Goal: Task Accomplishment & Management: Complete application form

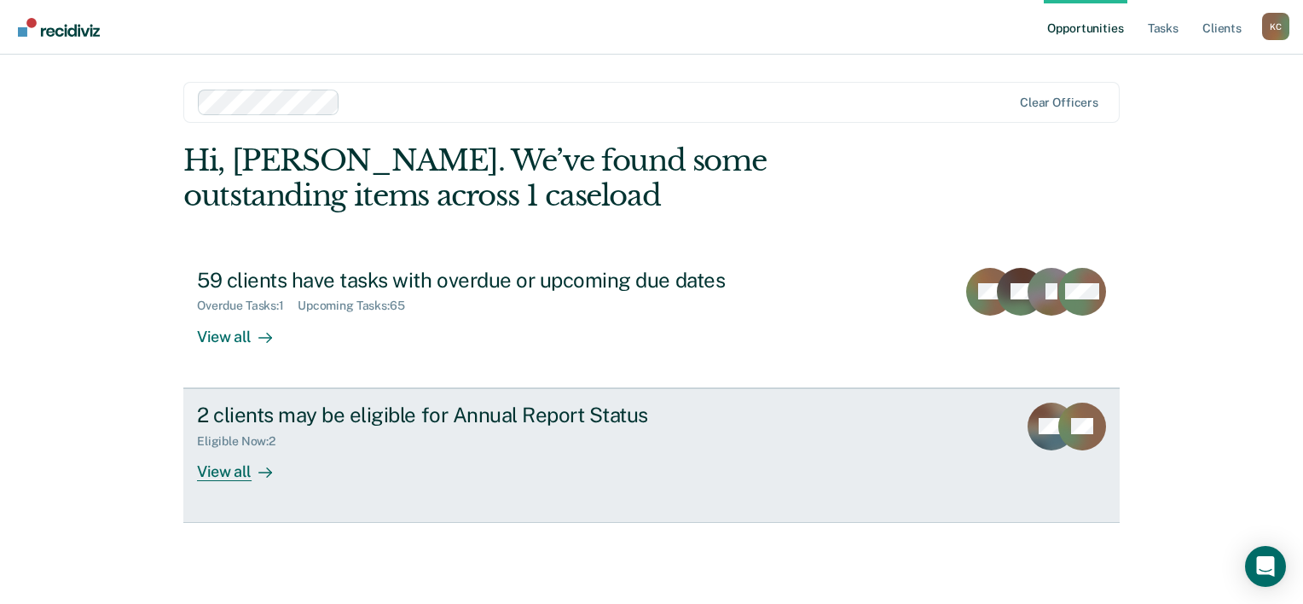
click at [233, 472] on div "View all" at bounding box center [244, 464] width 95 height 33
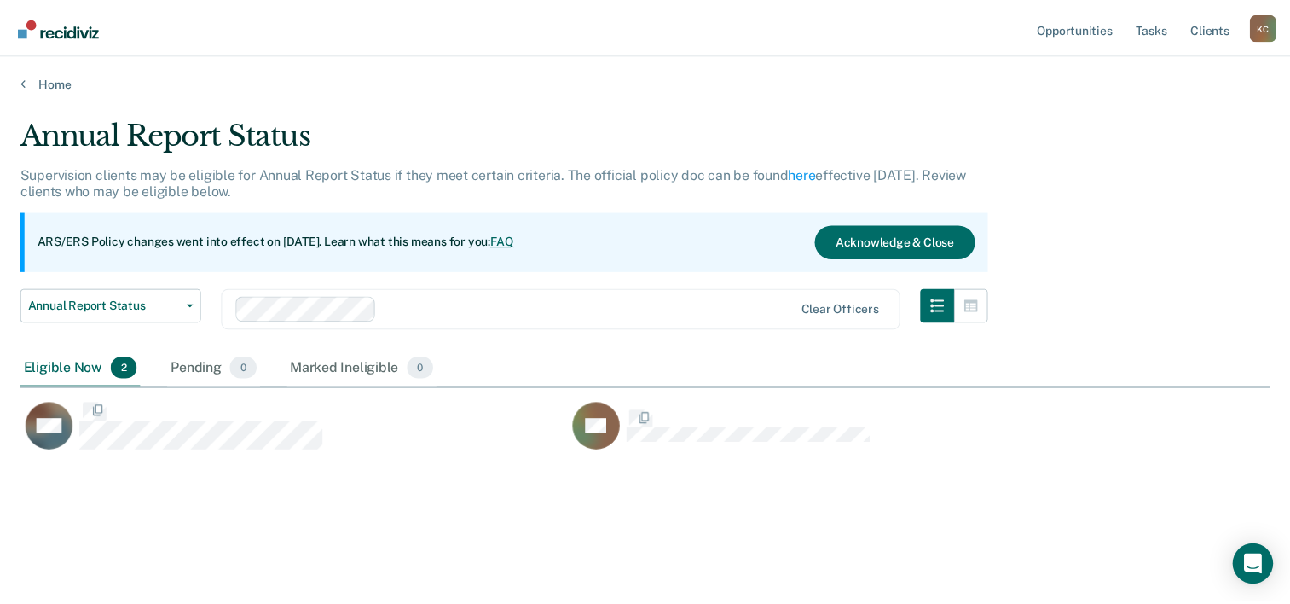
scroll to position [344, 1248]
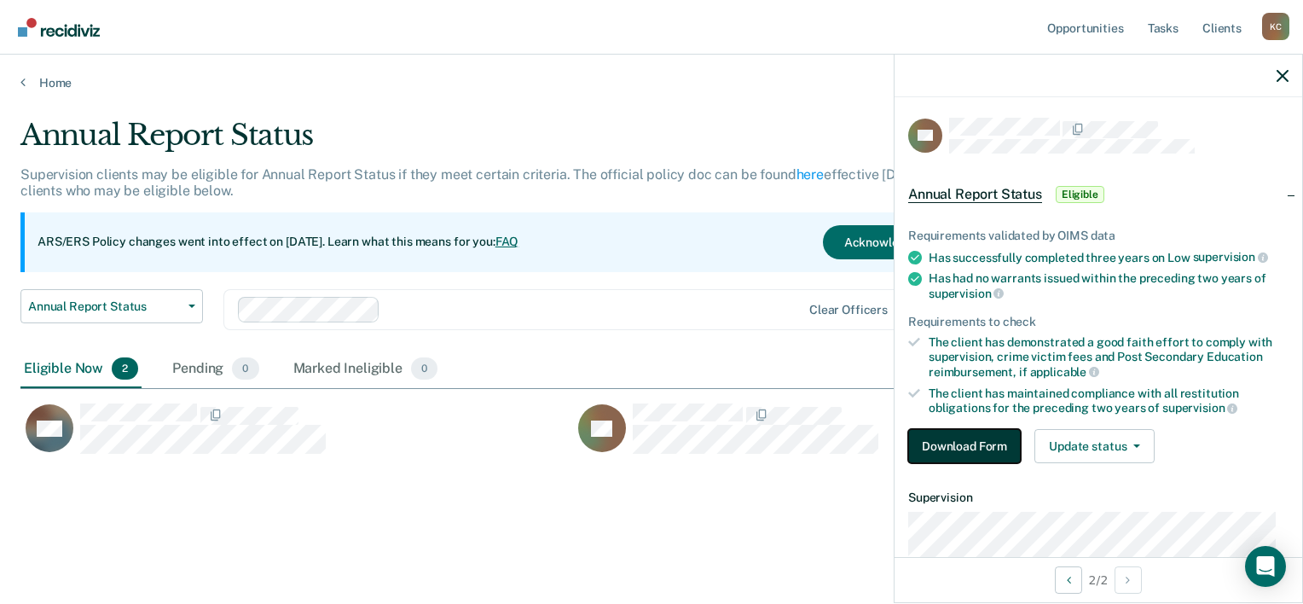
click at [956, 443] on button "Download Form" at bounding box center [964, 446] width 113 height 34
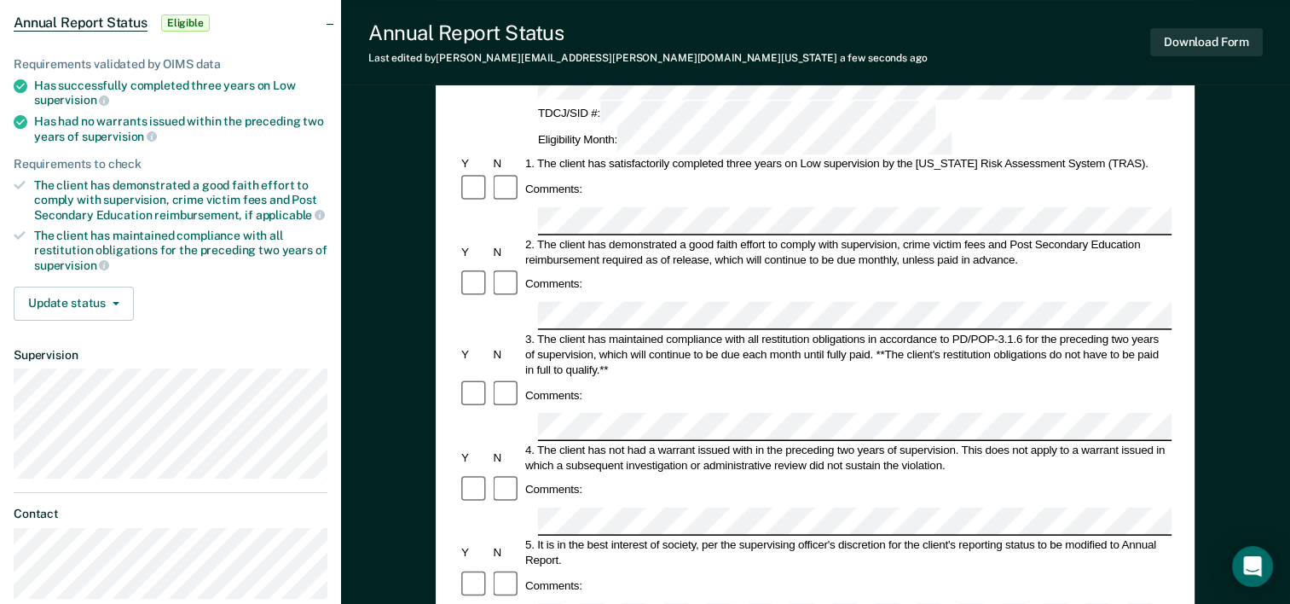
scroll to position [153, 0]
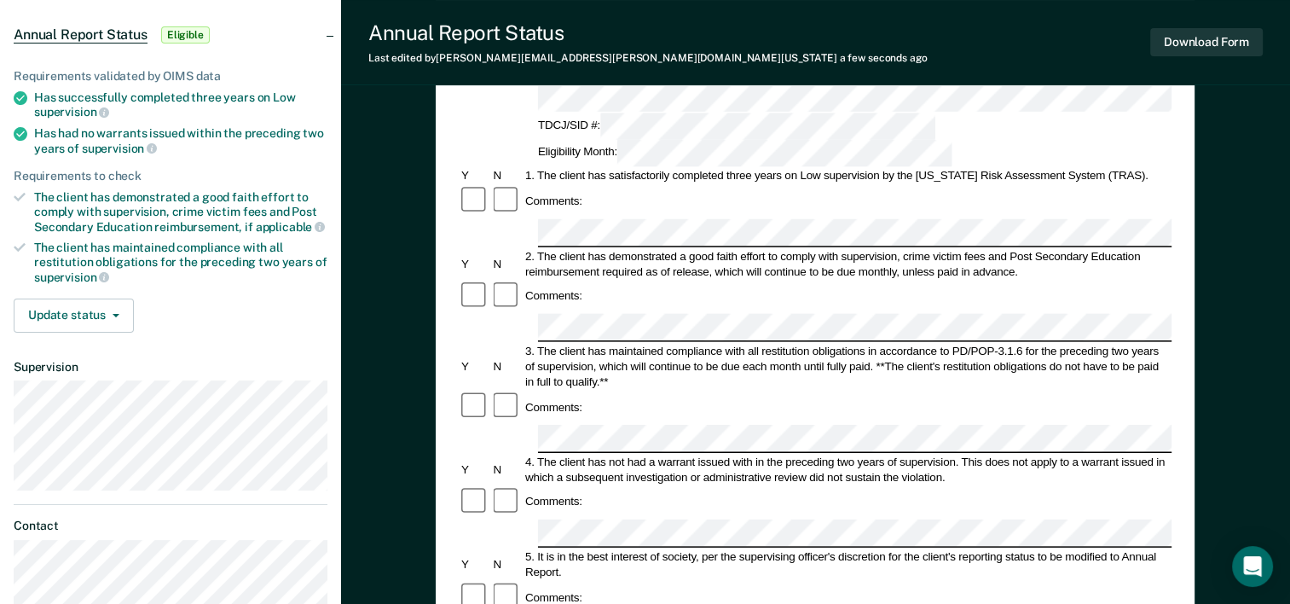
click at [1095, 248] on div "2. The client has demonstrated a good faith effort to comply with supervision, …" at bounding box center [847, 263] width 649 height 31
click at [785, 416] on form "Annual Reporting Checklist, Recommendation, and Determination Form Clients who …" at bounding box center [815, 613] width 713 height 1202
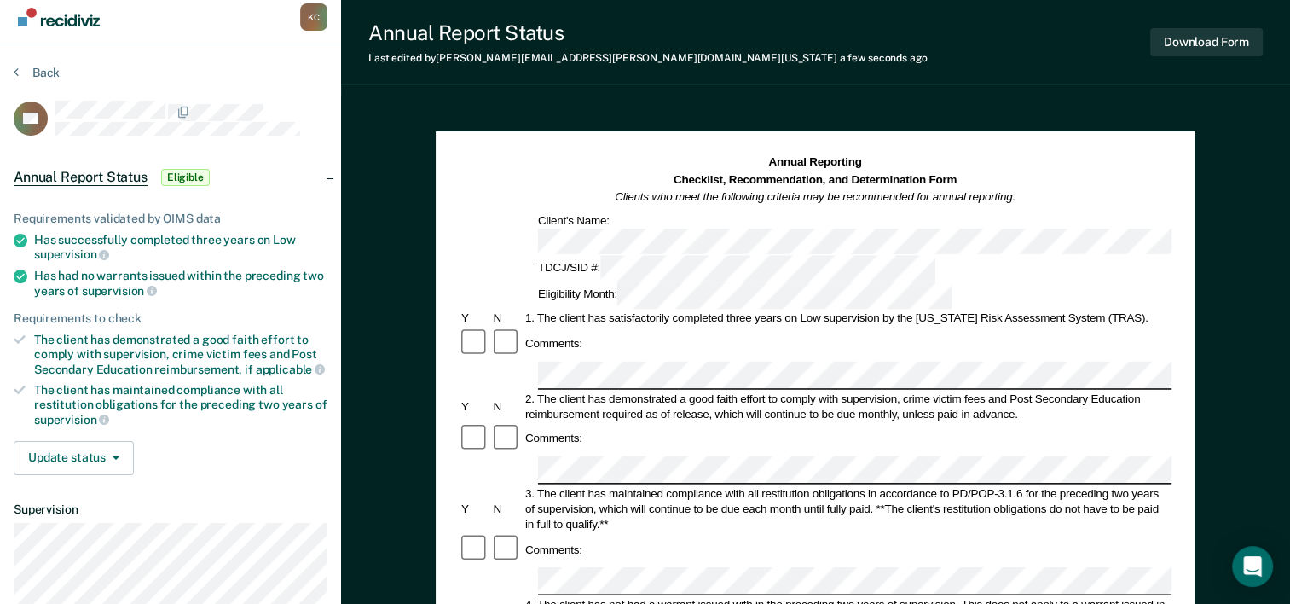
scroll to position [0, 0]
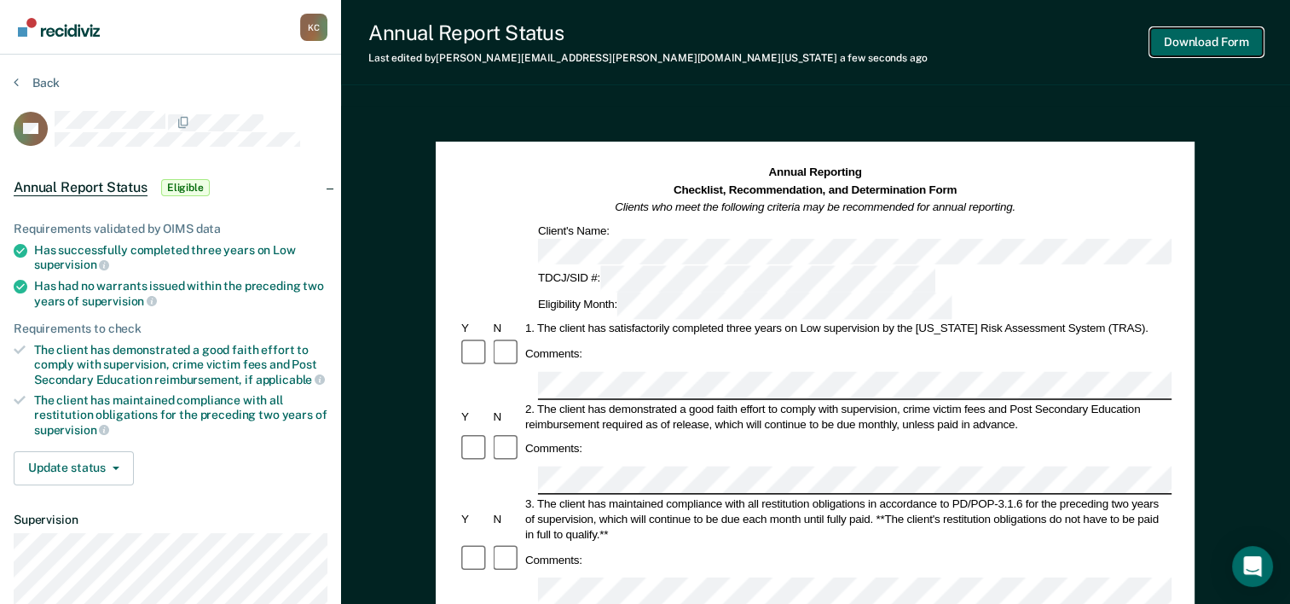
click at [1204, 40] on button "Download Form" at bounding box center [1206, 42] width 113 height 28
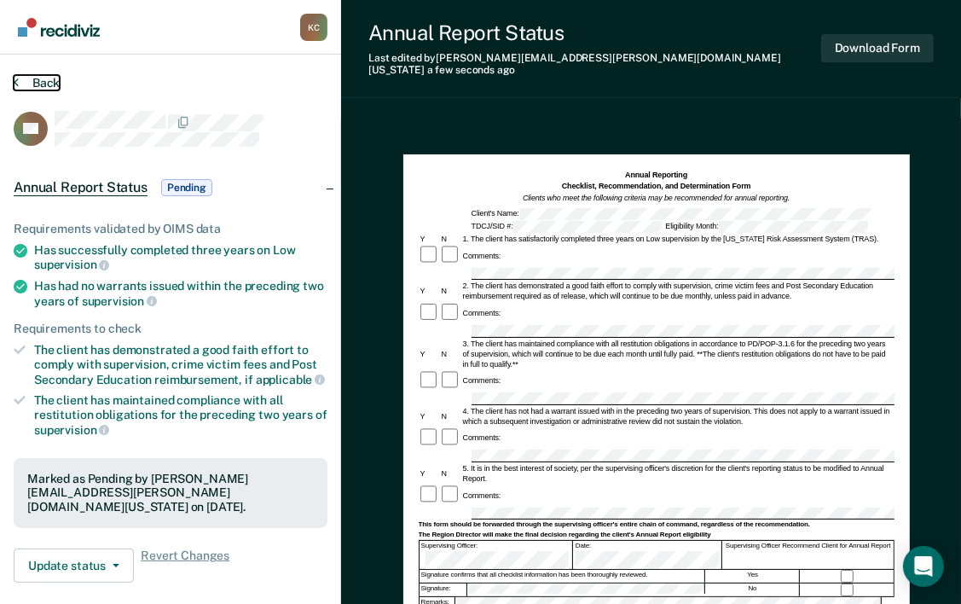
click at [32, 80] on button "Back" at bounding box center [37, 82] width 46 height 15
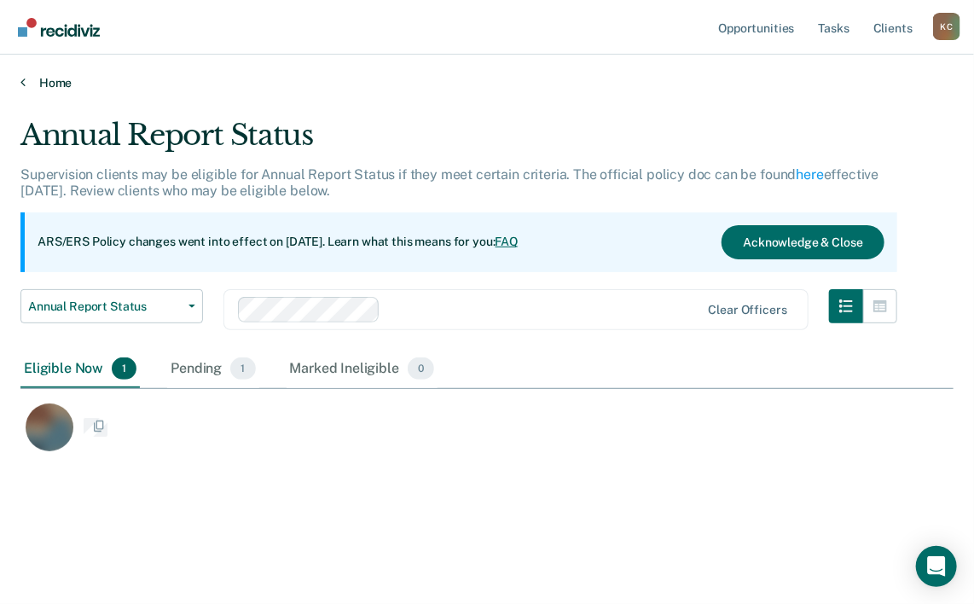
scroll to position [344, 920]
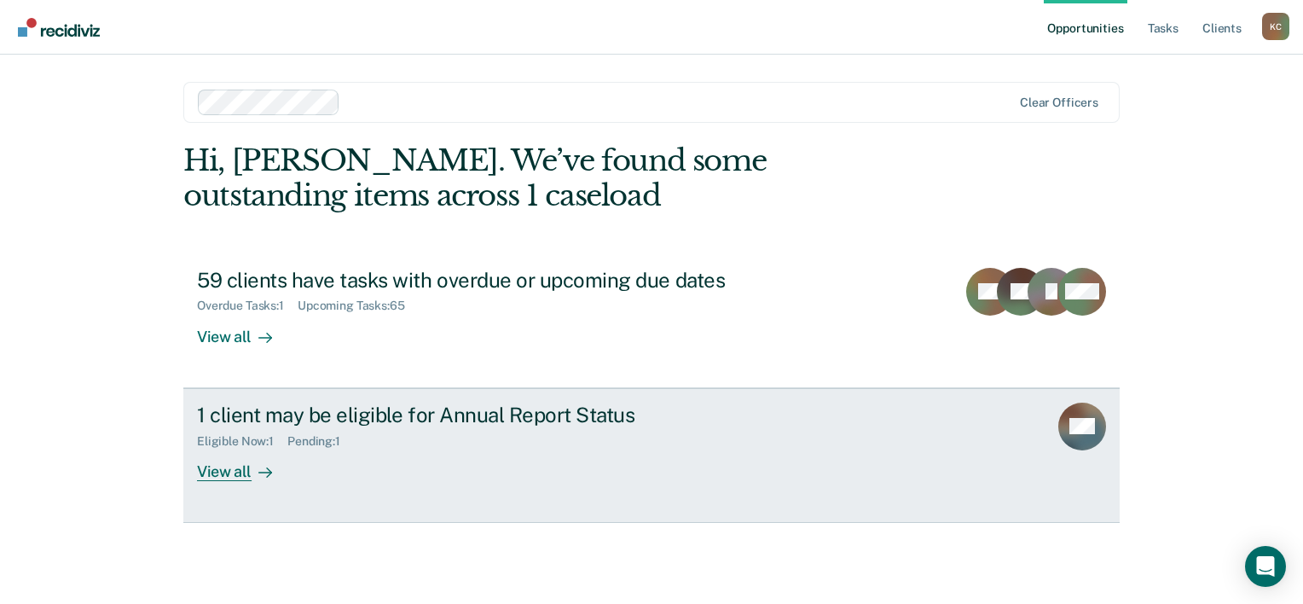
click at [240, 471] on div "View all" at bounding box center [244, 464] width 95 height 33
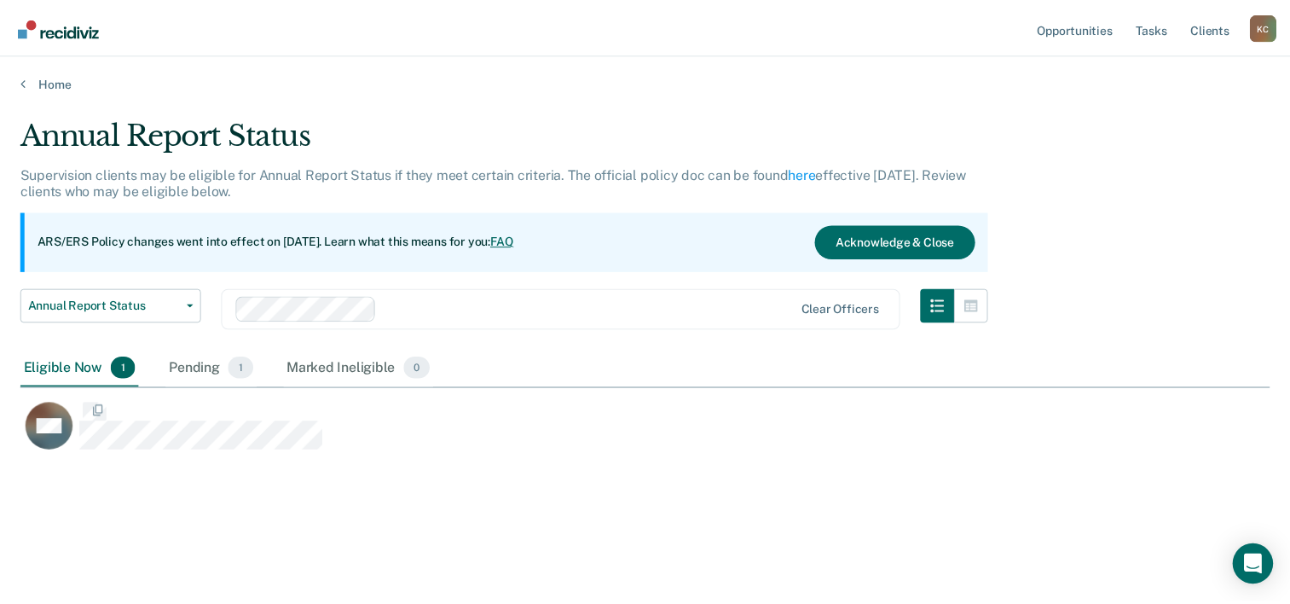
scroll to position [344, 1248]
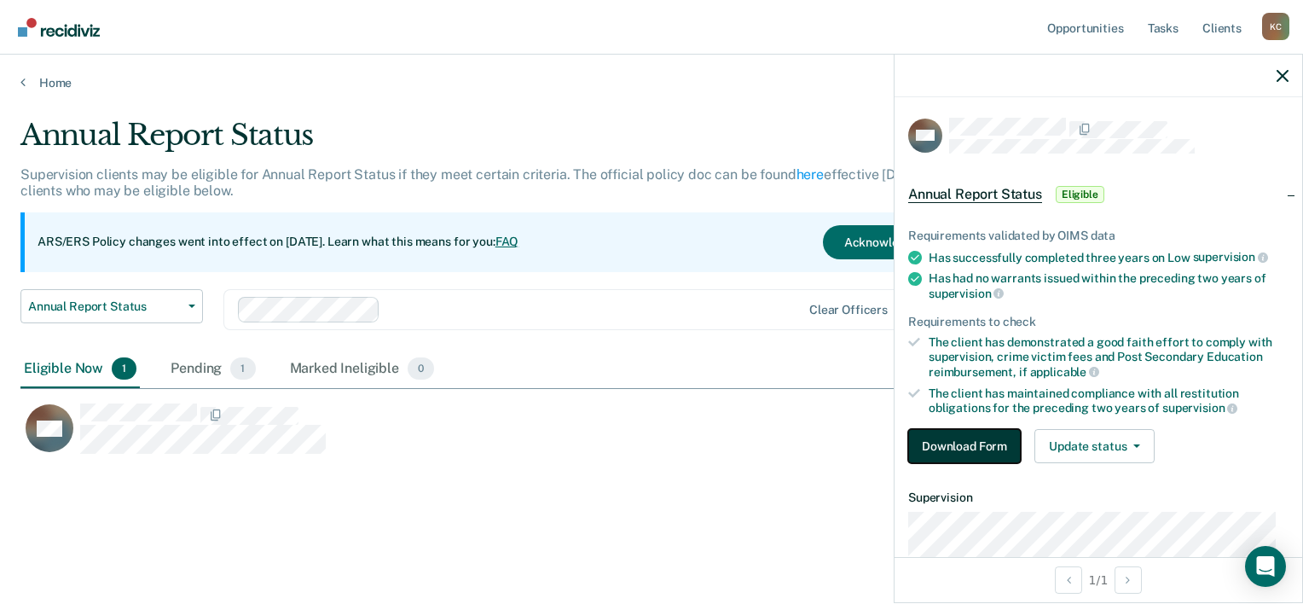
click at [941, 435] on button "Download Form" at bounding box center [964, 446] width 113 height 34
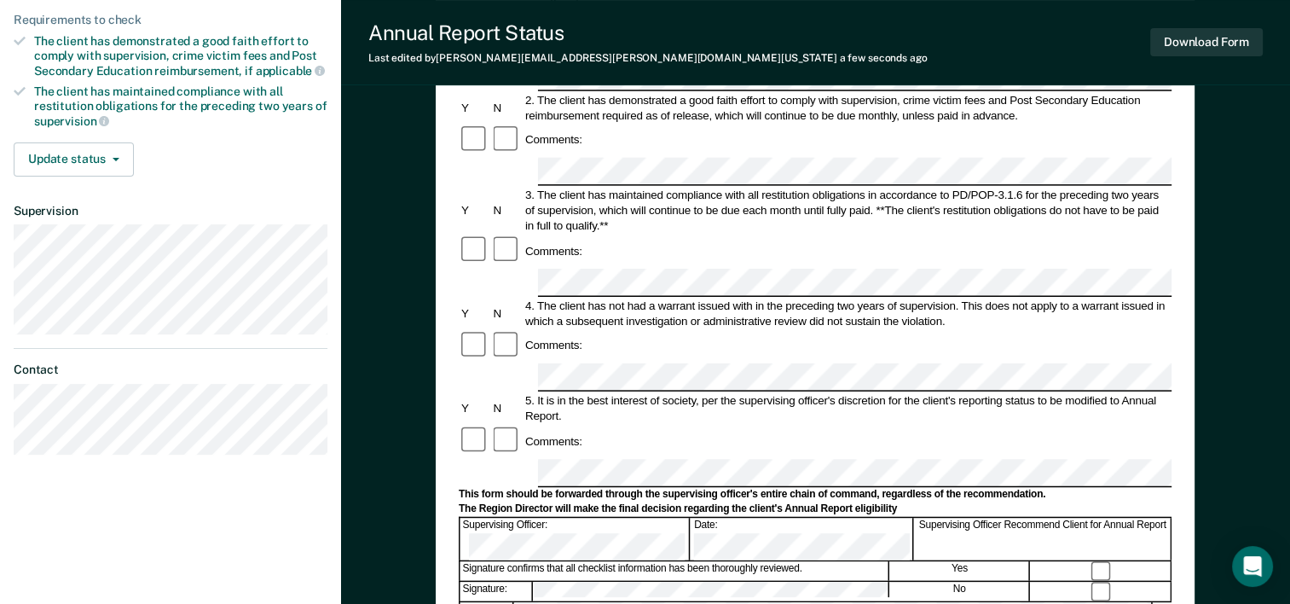
scroll to position [315, 0]
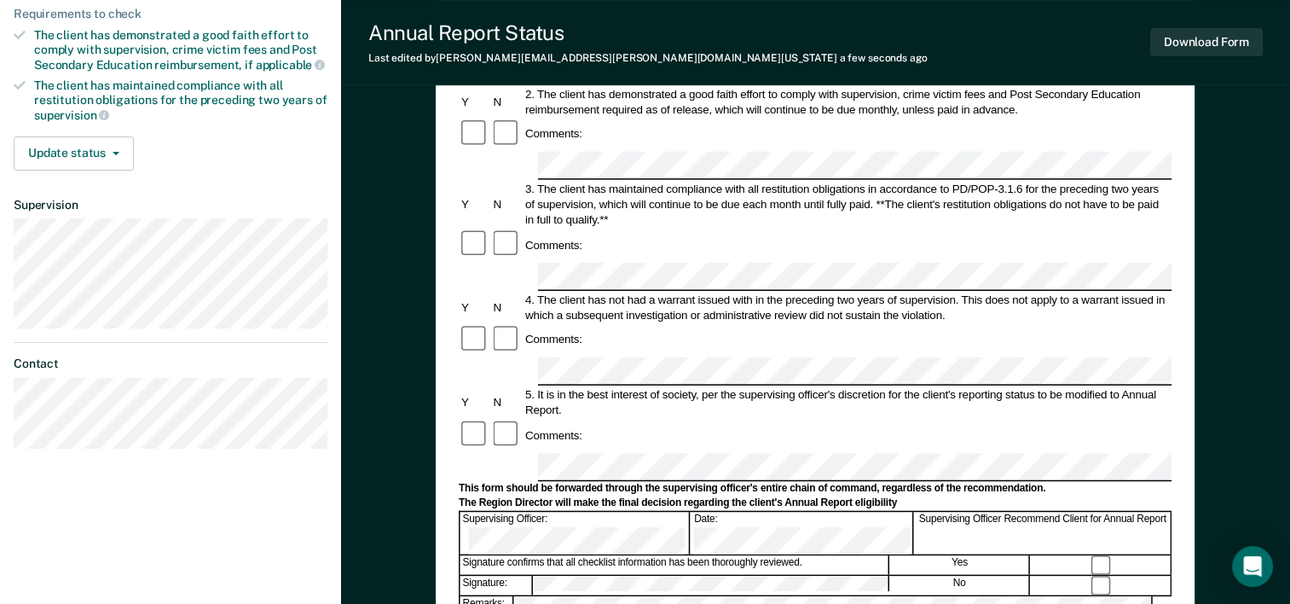
click at [704, 556] on div "Signature confirms that all checklist information has been thoroughly reviewed." at bounding box center [674, 565] width 429 height 19
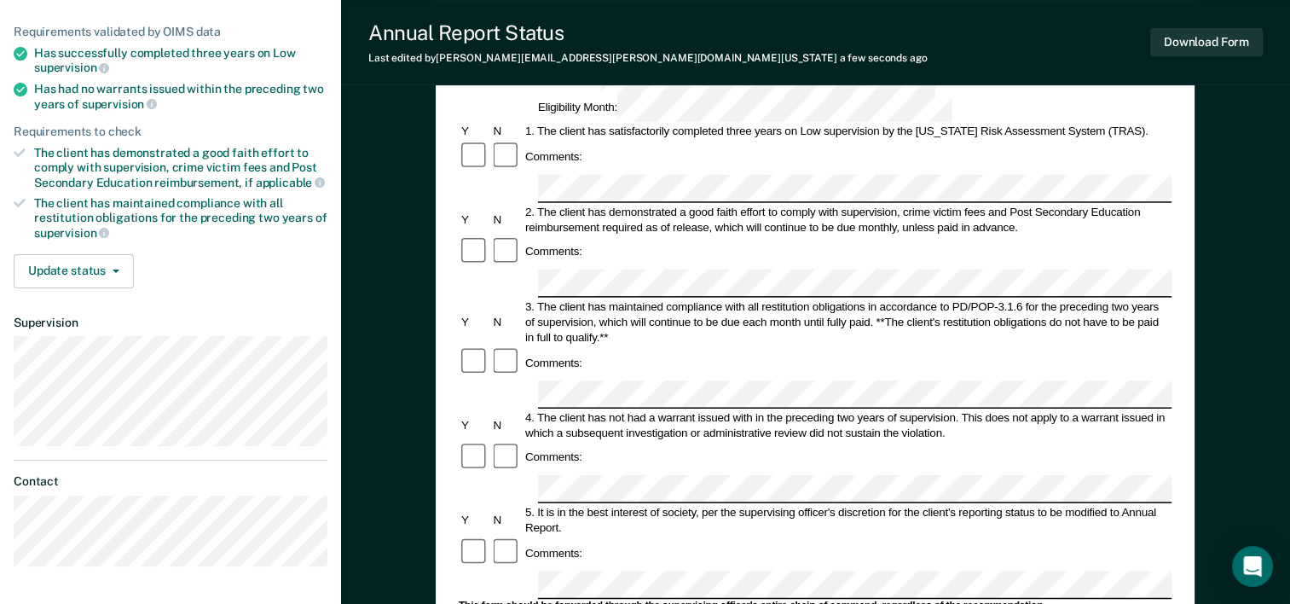
scroll to position [186, 0]
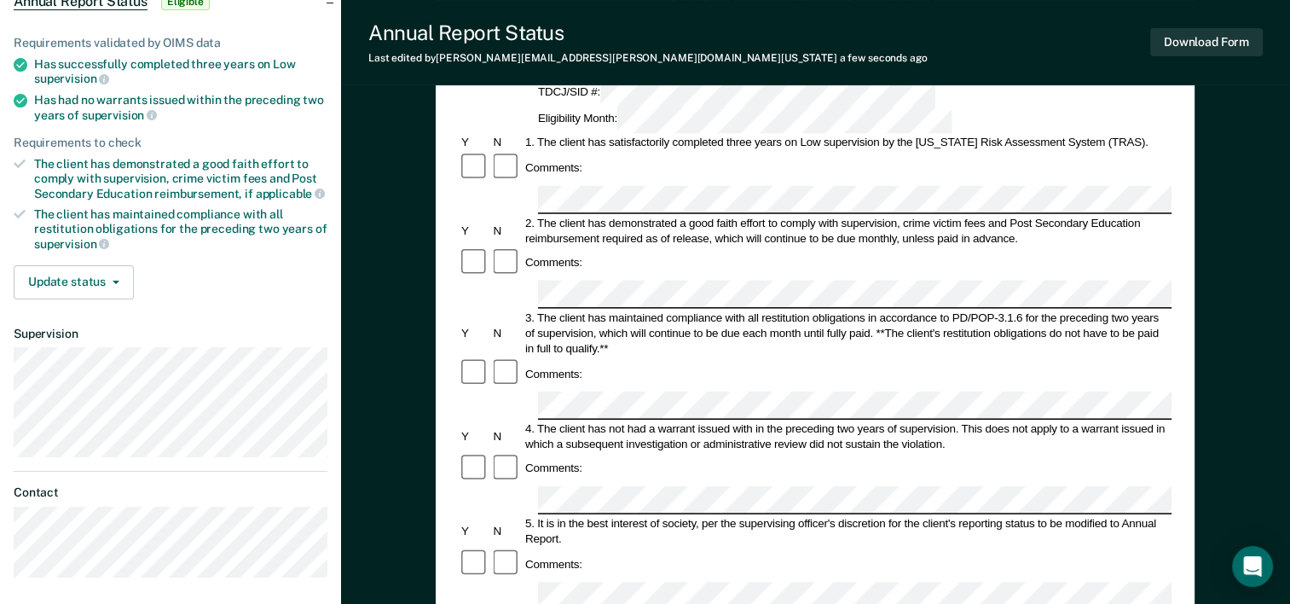
click at [911, 547] on div "Comments:" at bounding box center [815, 563] width 713 height 32
drag, startPoint x: 1287, startPoint y: 324, endPoint x: 1303, endPoint y: 355, distance: 34.7
click at [1290, 355] on html "Looks like you’re using Internet Explorer 11. For faster loading and a better e…" at bounding box center [645, 116] width 1290 height 604
drag, startPoint x: 1303, startPoint y: 355, endPoint x: 1250, endPoint y: 352, distance: 52.9
click at [1250, 352] on div "Annual Reporting Checklist, Recommendation, and Determination Form Clients who …" at bounding box center [815, 499] width 949 height 1158
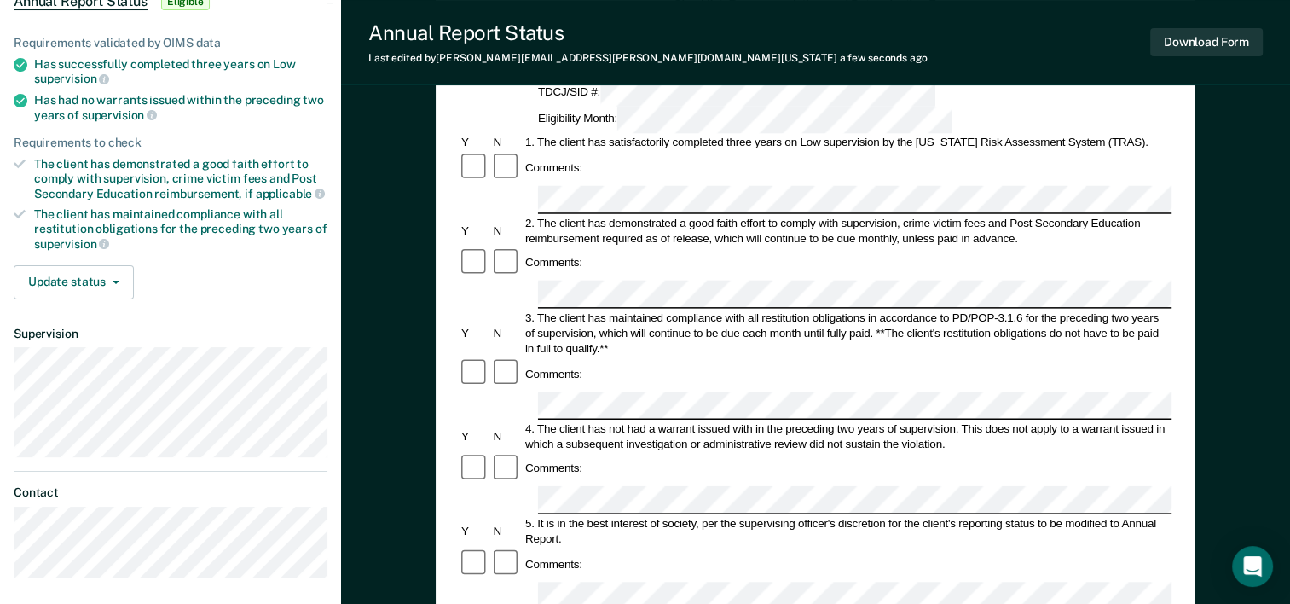
click at [909, 516] on div "5. It is in the best interest of society, per the supervising officer's discret…" at bounding box center [847, 531] width 649 height 31
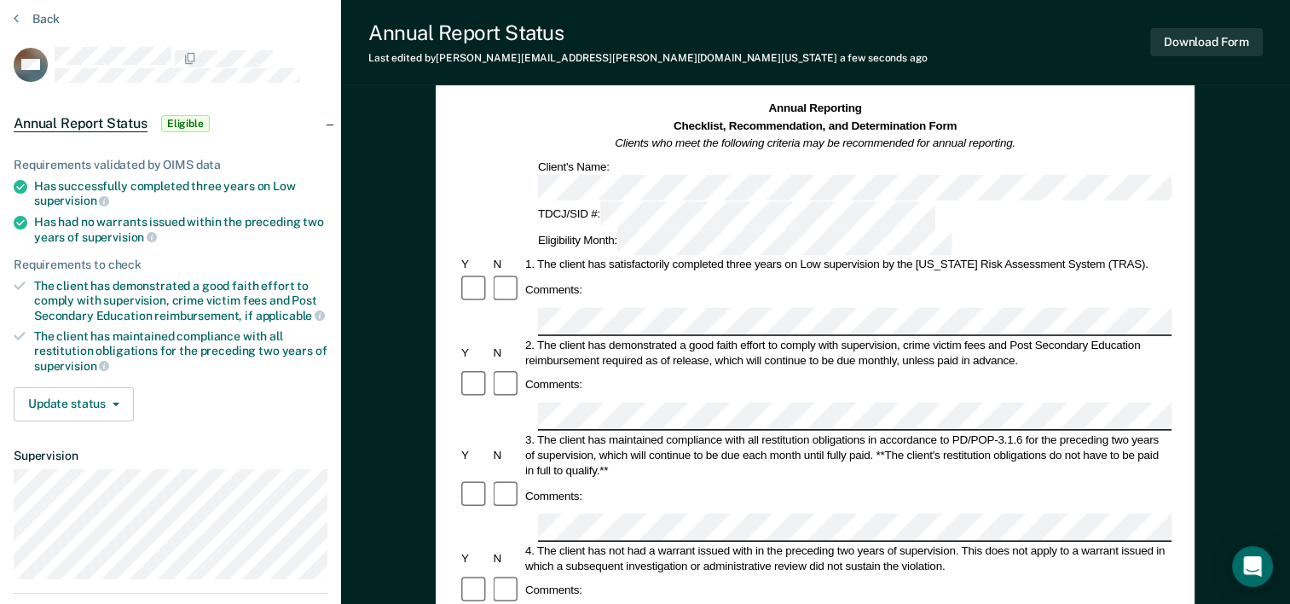
scroll to position [0, 0]
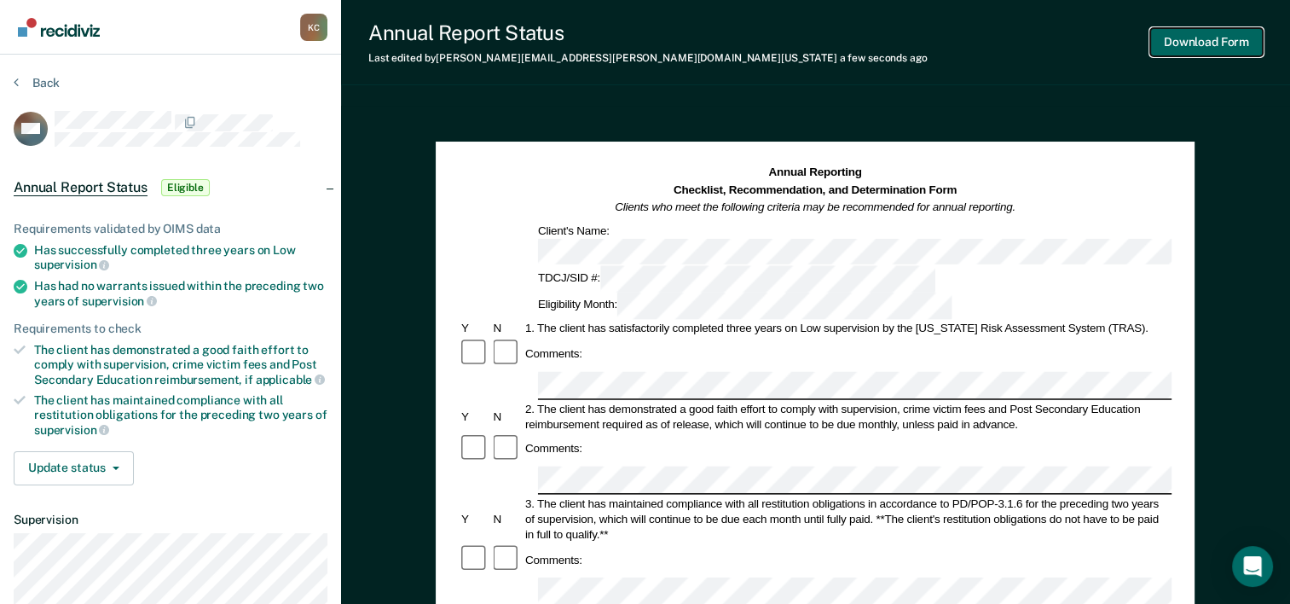
click at [1184, 38] on button "Download Form" at bounding box center [1206, 42] width 113 height 28
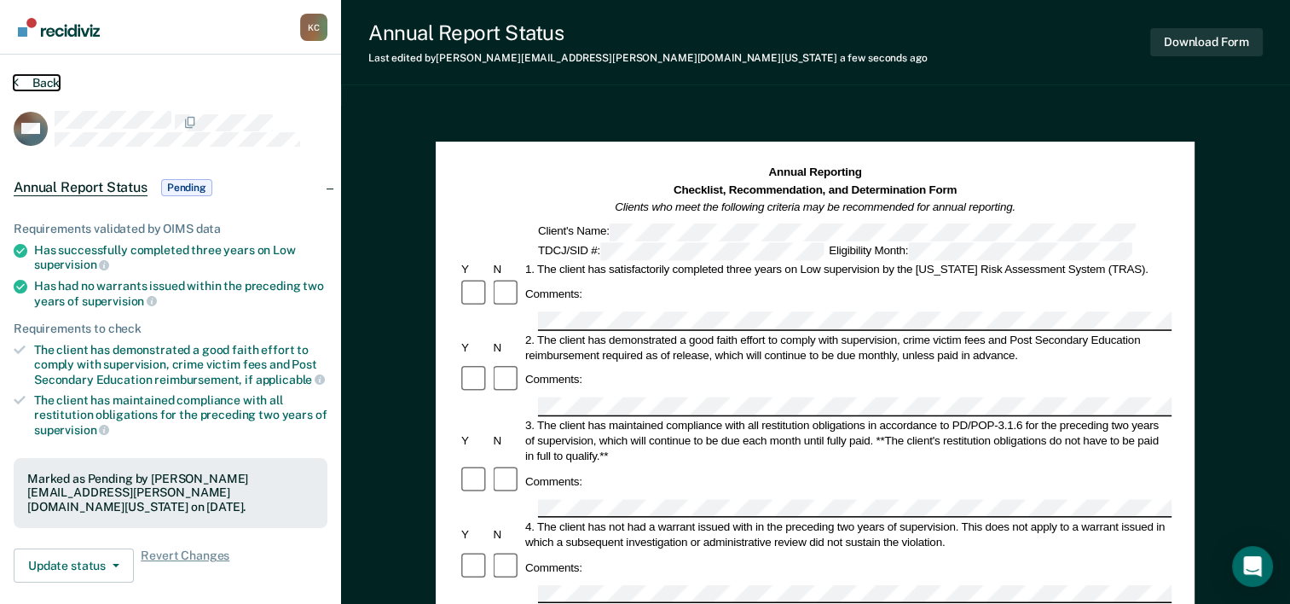
click at [38, 82] on button "Back" at bounding box center [37, 82] width 46 height 15
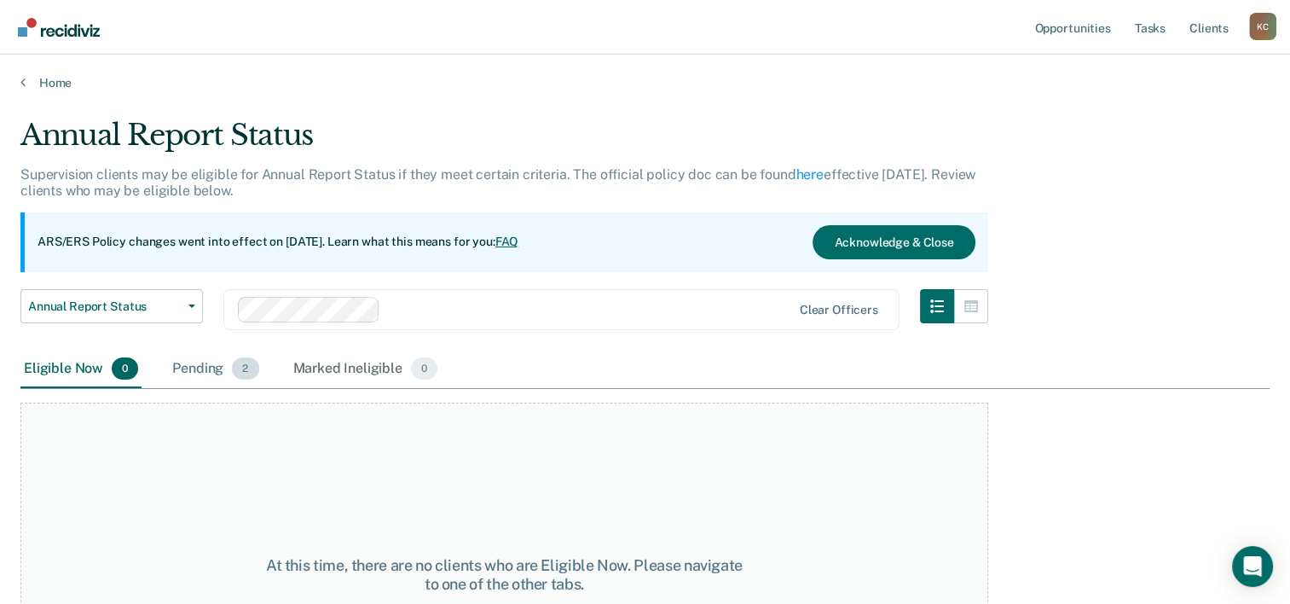
click at [223, 371] on div "Pending 2" at bounding box center [215, 369] width 93 height 38
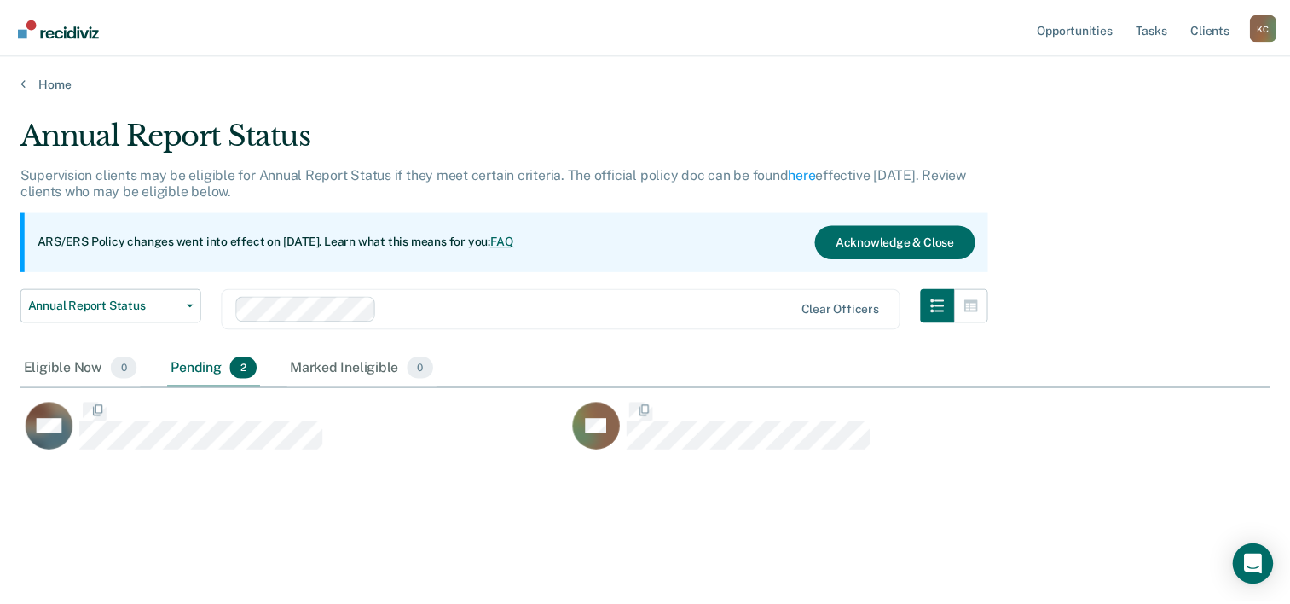
scroll to position [344, 1248]
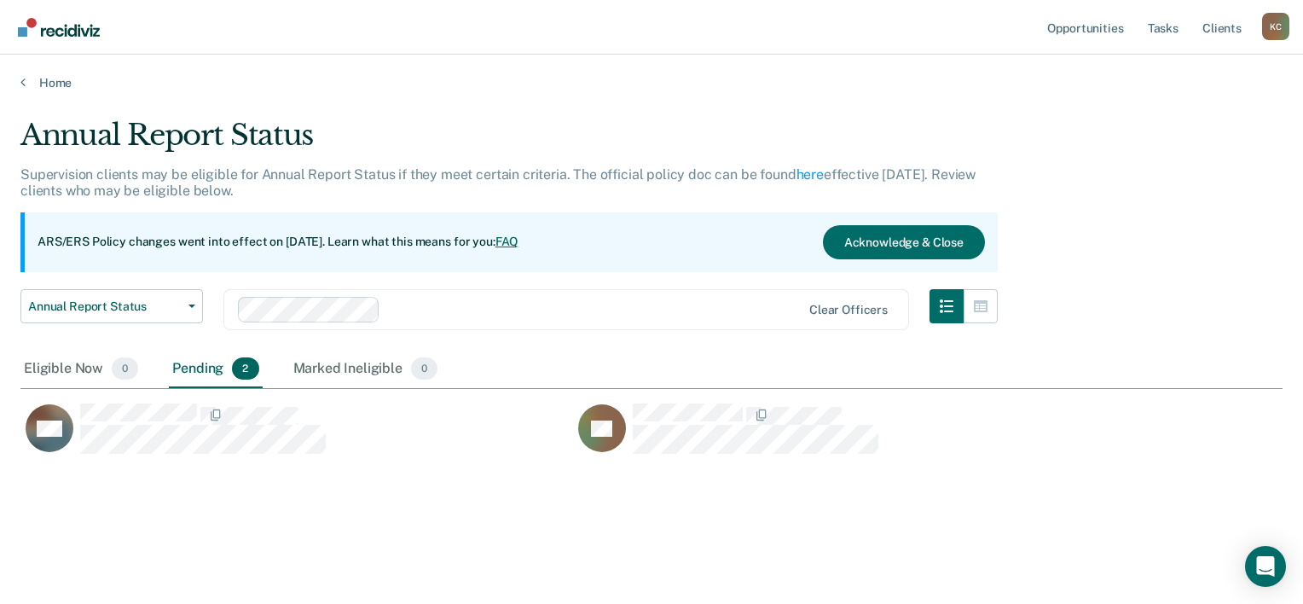
click at [212, 369] on div "Pending 2" at bounding box center [215, 369] width 93 height 38
click at [41, 81] on link "Home" at bounding box center [651, 82] width 1262 height 15
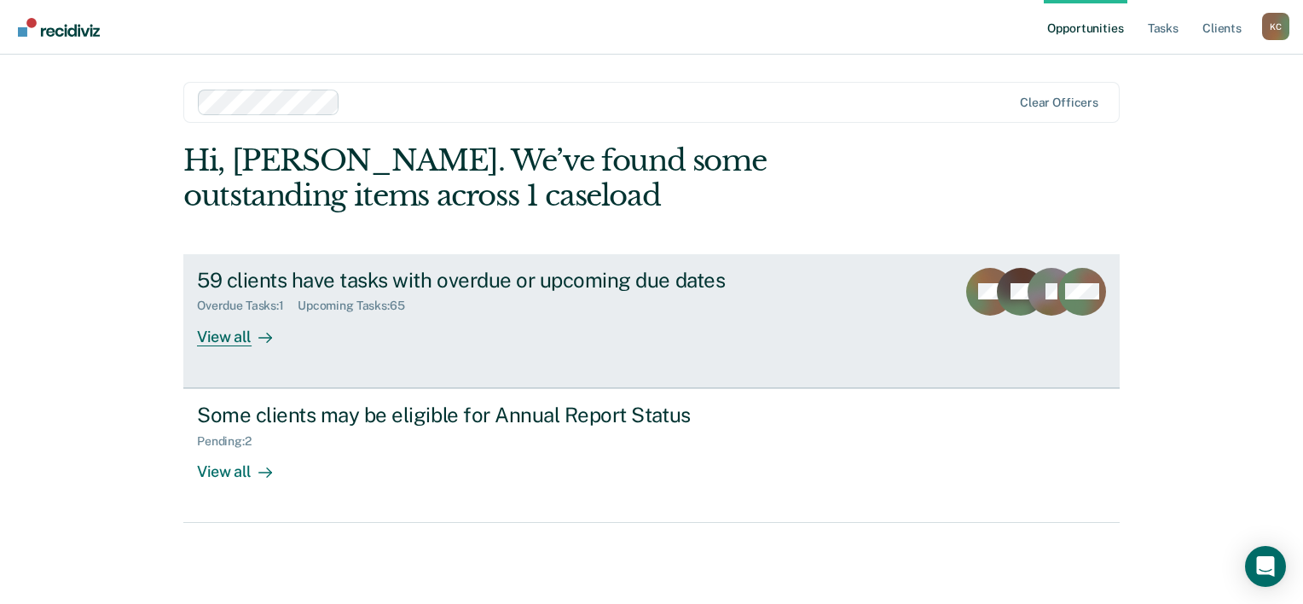
click at [223, 336] on div "View all" at bounding box center [244, 329] width 95 height 33
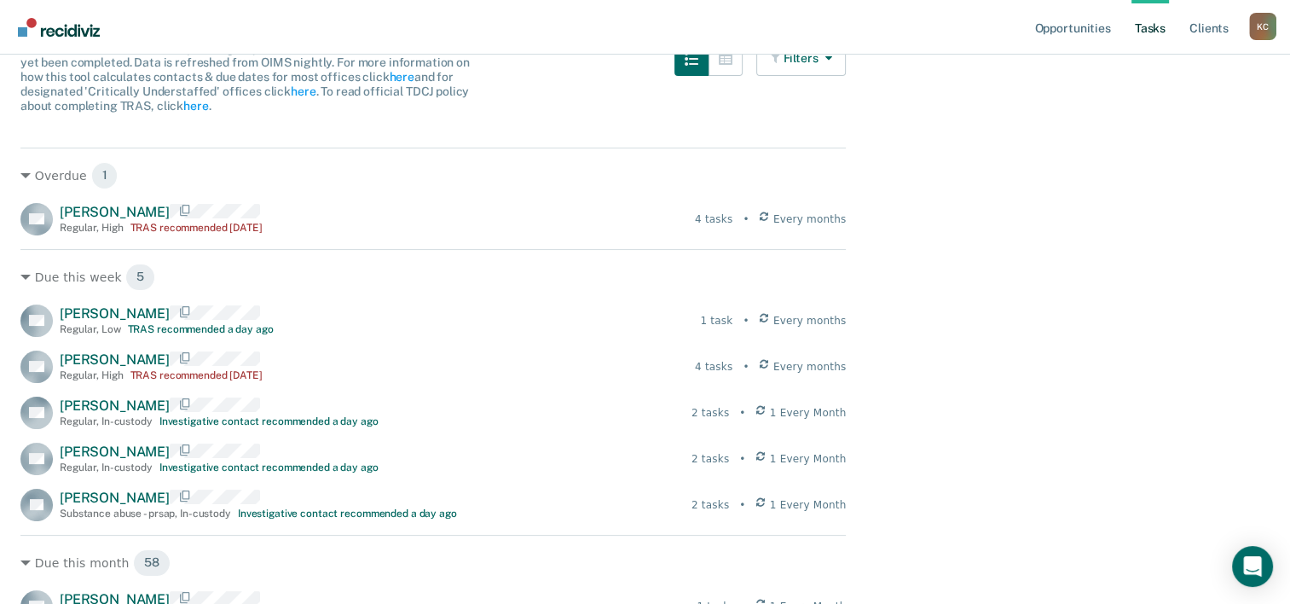
scroll to position [172, 0]
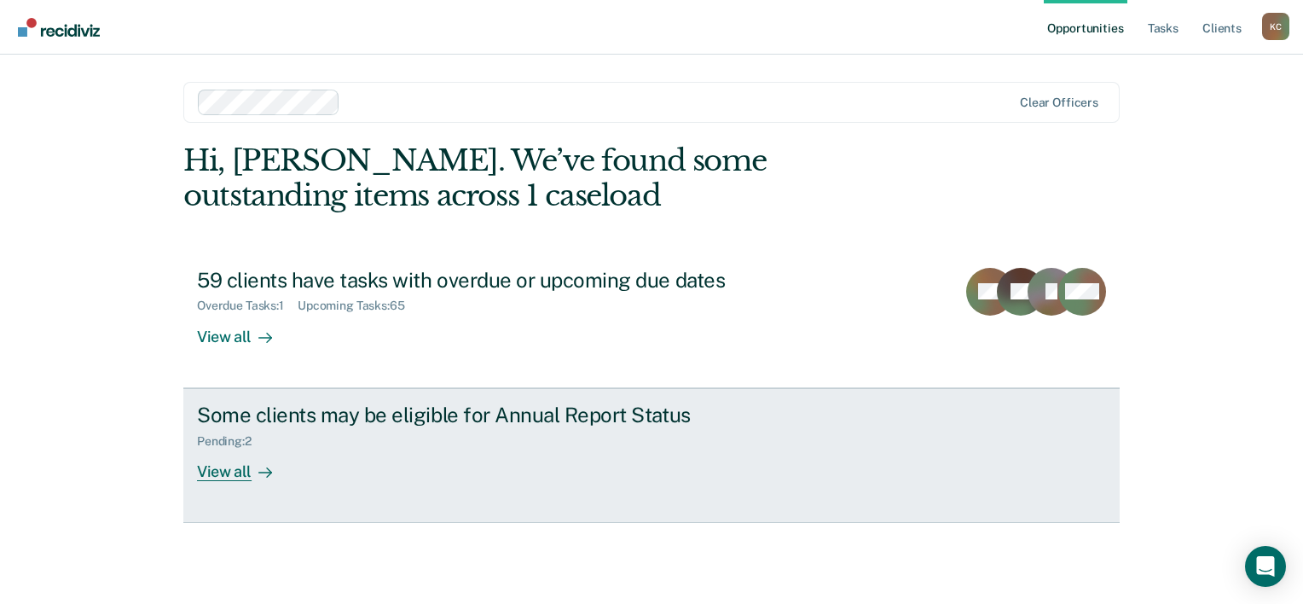
click at [235, 469] on div "View all" at bounding box center [244, 464] width 95 height 33
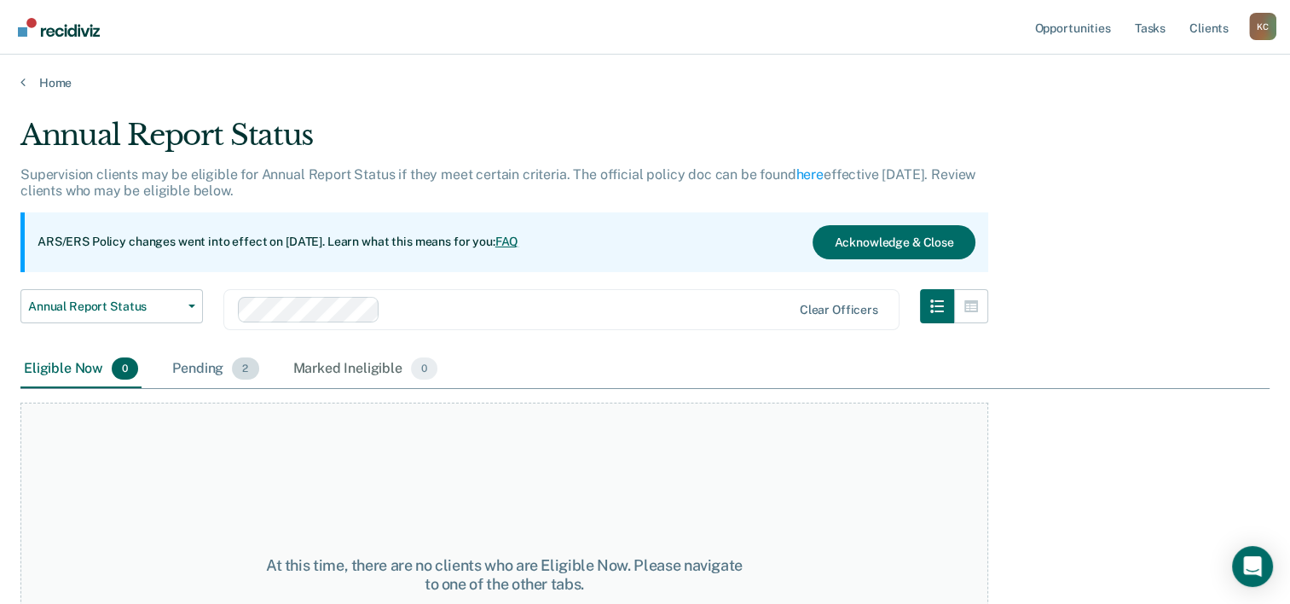
click at [216, 363] on div "Pending 2" at bounding box center [215, 369] width 93 height 38
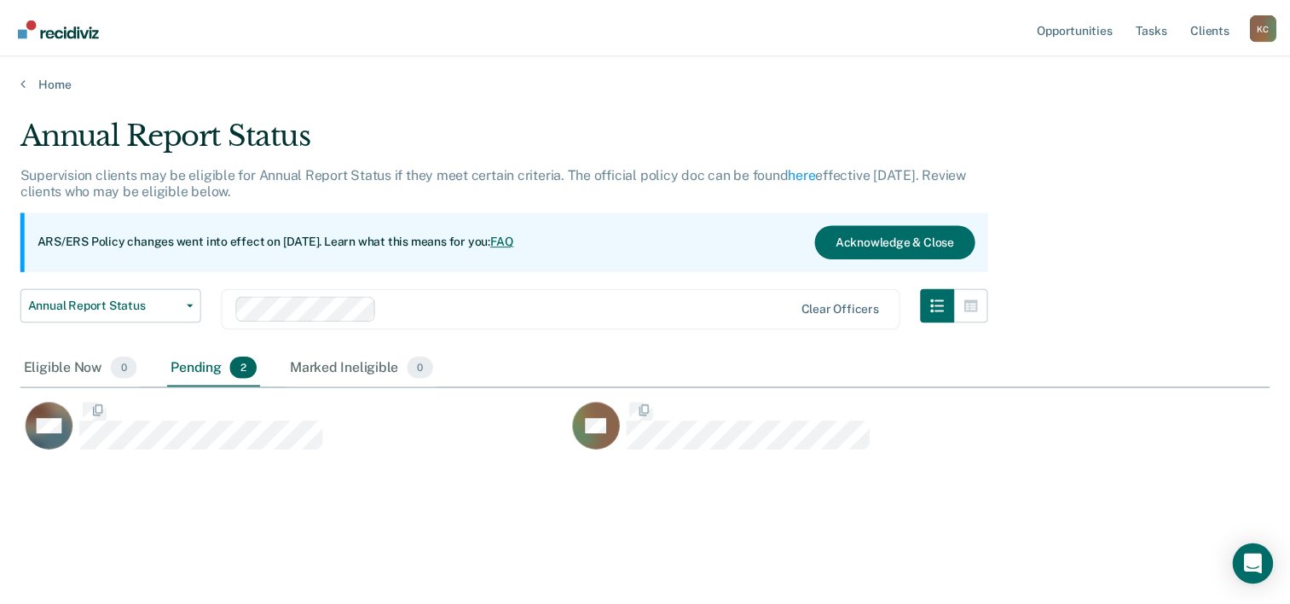
scroll to position [344, 1248]
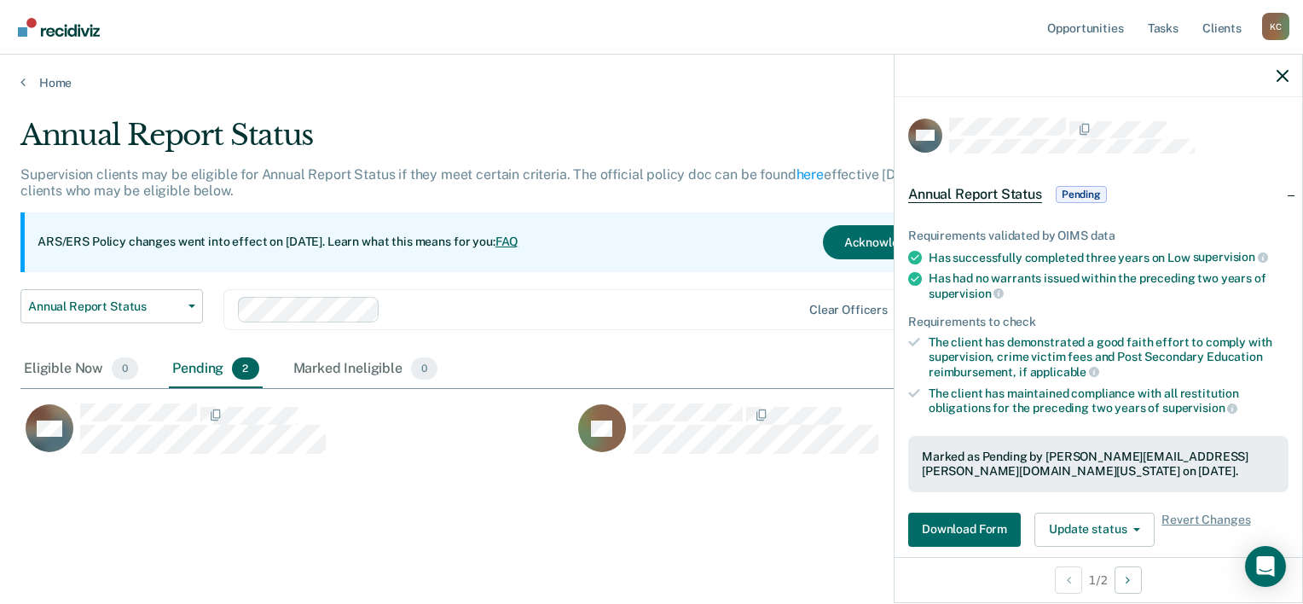
click at [450, 449] on div "BM" at bounding box center [296, 436] width 553 height 68
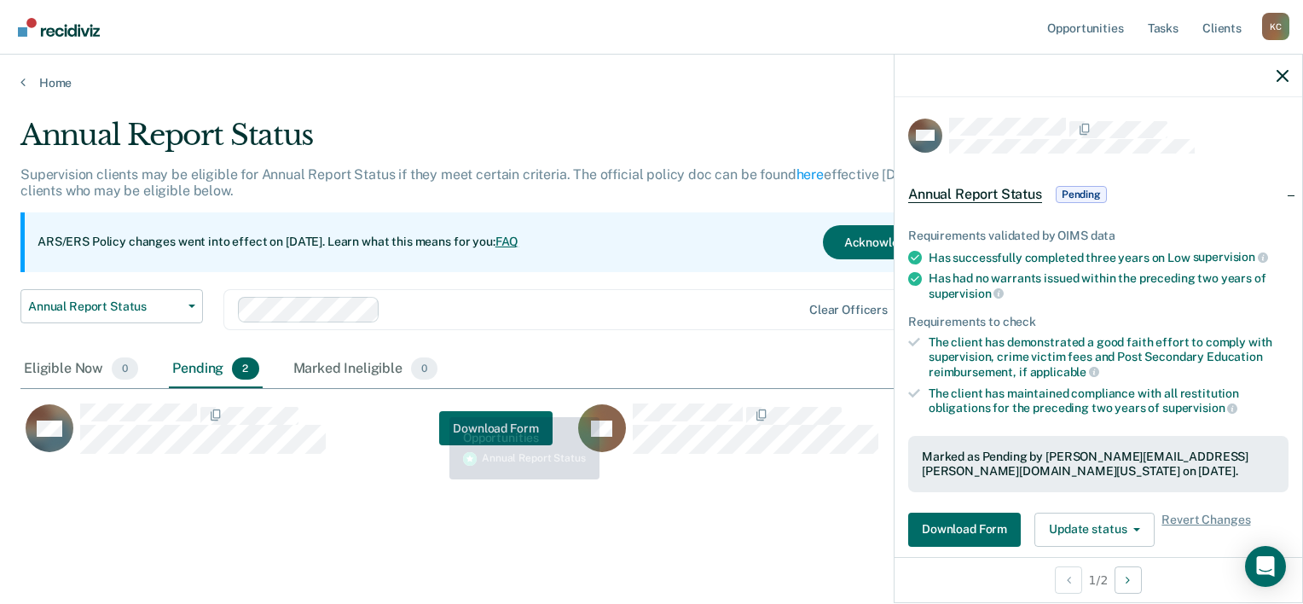
drag, startPoint x: 450, startPoint y: 449, endPoint x: 437, endPoint y: 404, distance: 47.2
click at [437, 404] on div "BM Download Form" at bounding box center [286, 428] width 532 height 52
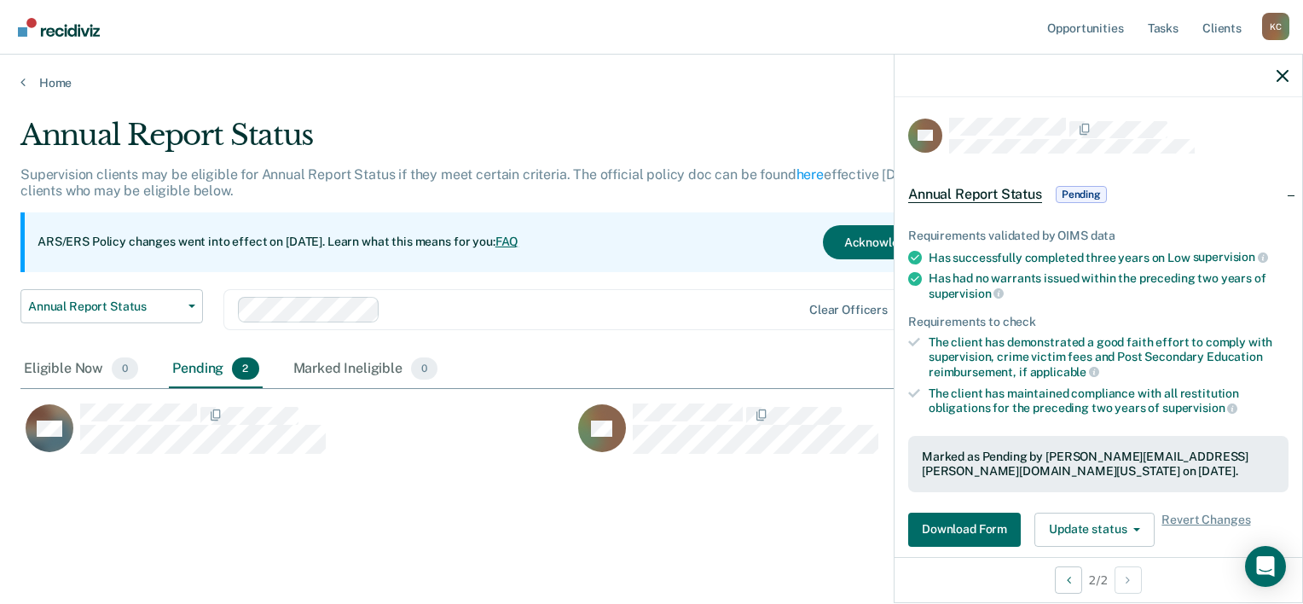
click at [679, 551] on main "Annual Report Status Supervision clients may be eligible for Annual Report Stat…" at bounding box center [651, 344] width 1303 height 508
click at [194, 302] on button "Annual Report Status" at bounding box center [111, 306] width 182 height 34
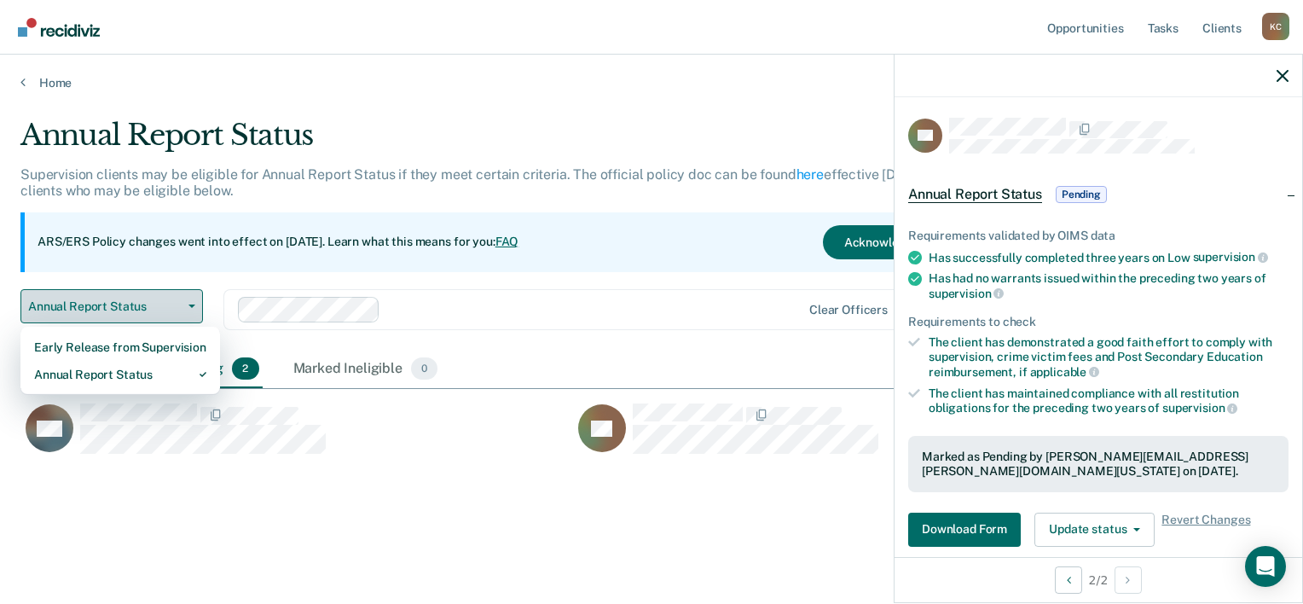
click at [194, 302] on button "Annual Report Status" at bounding box center [111, 306] width 182 height 34
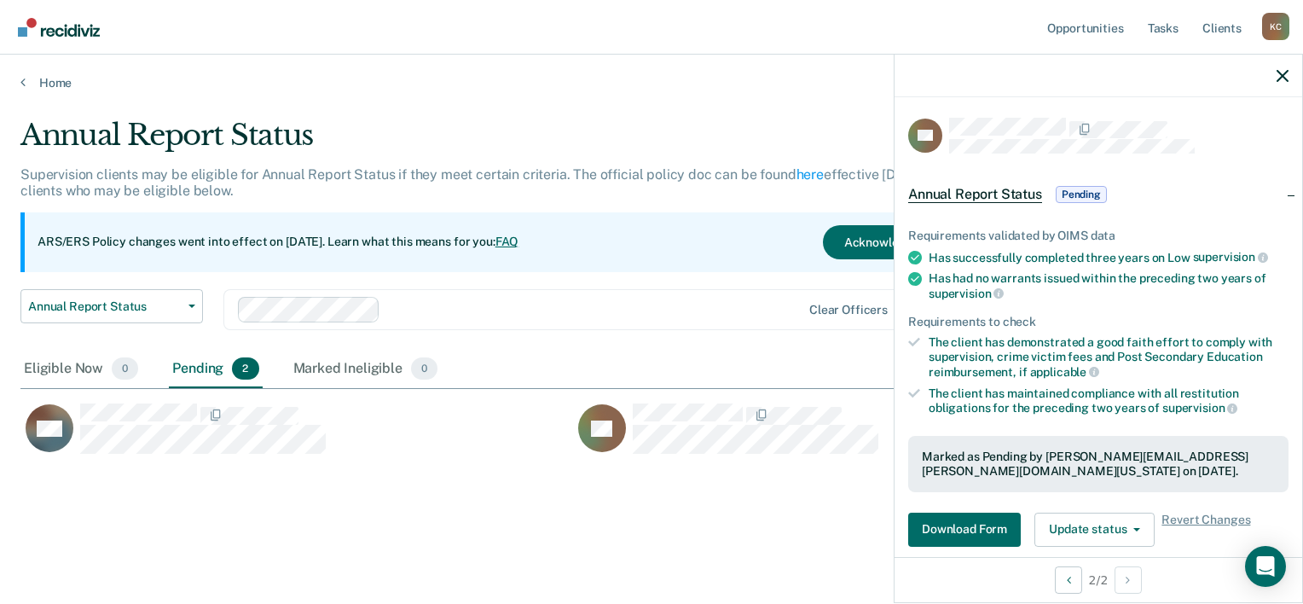
click at [715, 331] on div "Annual Report Status Early Release from Supervision Annual Report Status Clear …" at bounding box center [508, 319] width 977 height 61
click at [1289, 74] on div at bounding box center [1098, 76] width 408 height 43
click at [1284, 75] on icon "button" at bounding box center [1282, 76] width 12 height 12
click at [205, 306] on div "Annual Report Status Early Release from Supervision Annual Report Status Clear …" at bounding box center [508, 319] width 977 height 61
click at [197, 304] on button "Annual Report Status" at bounding box center [111, 306] width 182 height 34
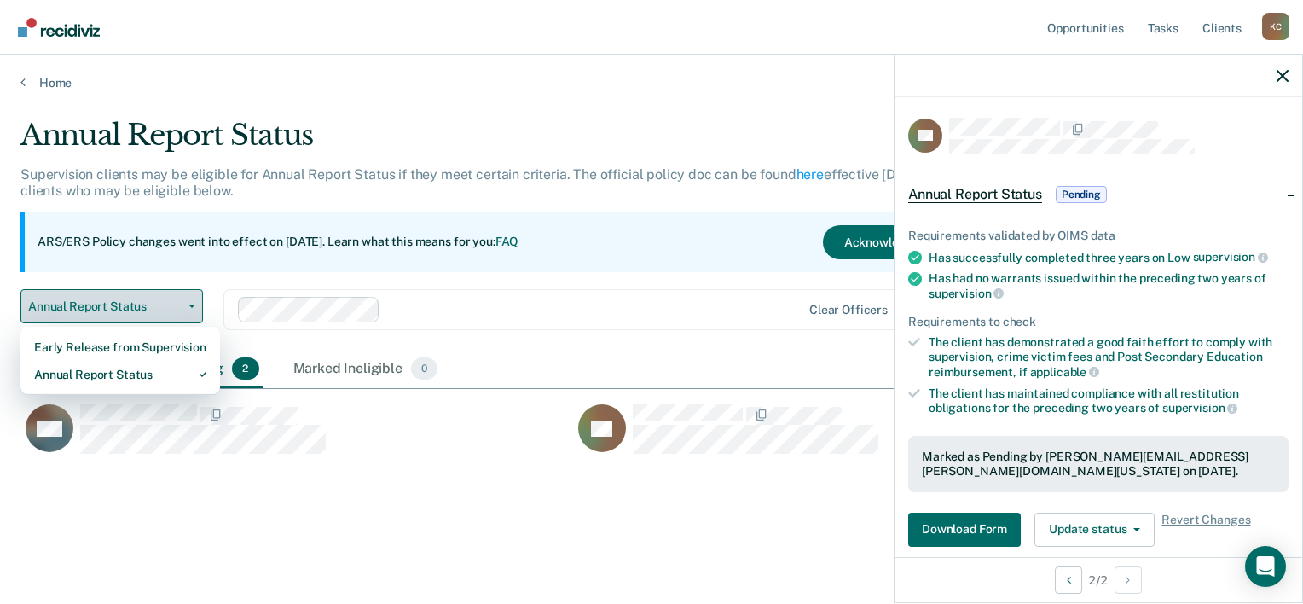
click at [197, 304] on button "Annual Report Status" at bounding box center [111, 306] width 182 height 34
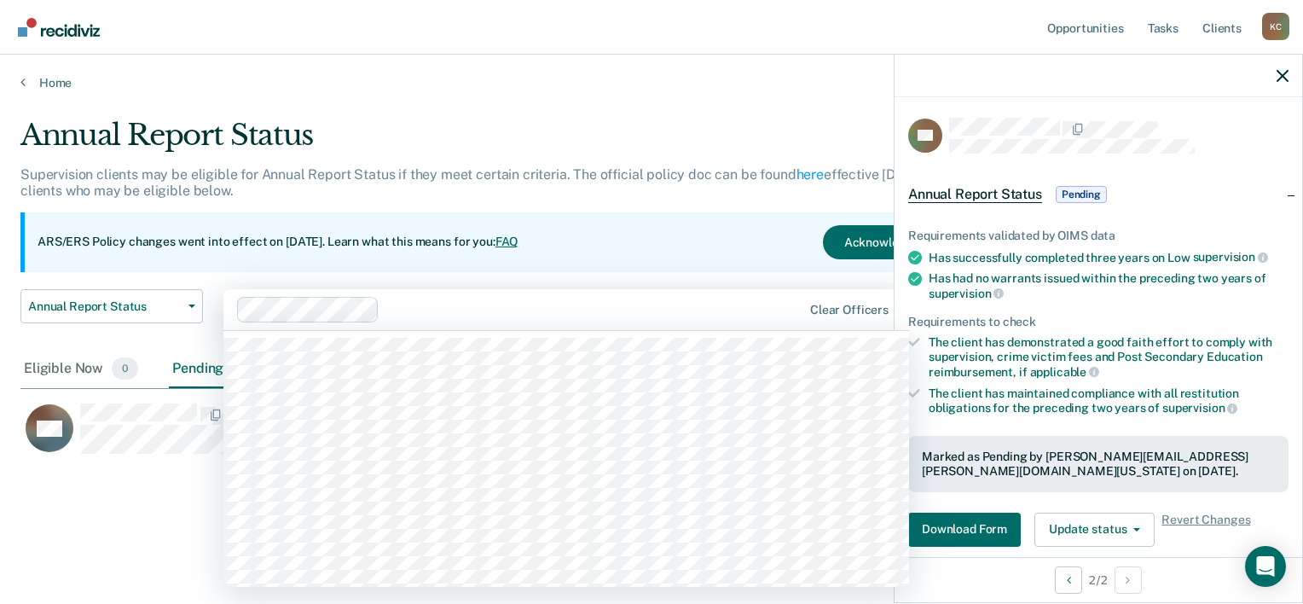
drag, startPoint x: 774, startPoint y: 318, endPoint x: 911, endPoint y: 268, distance: 145.4
click at [783, 312] on div "Clear officers" at bounding box center [566, 309] width 686 height 41
click at [1279, 72] on icon "button" at bounding box center [1282, 76] width 12 height 12
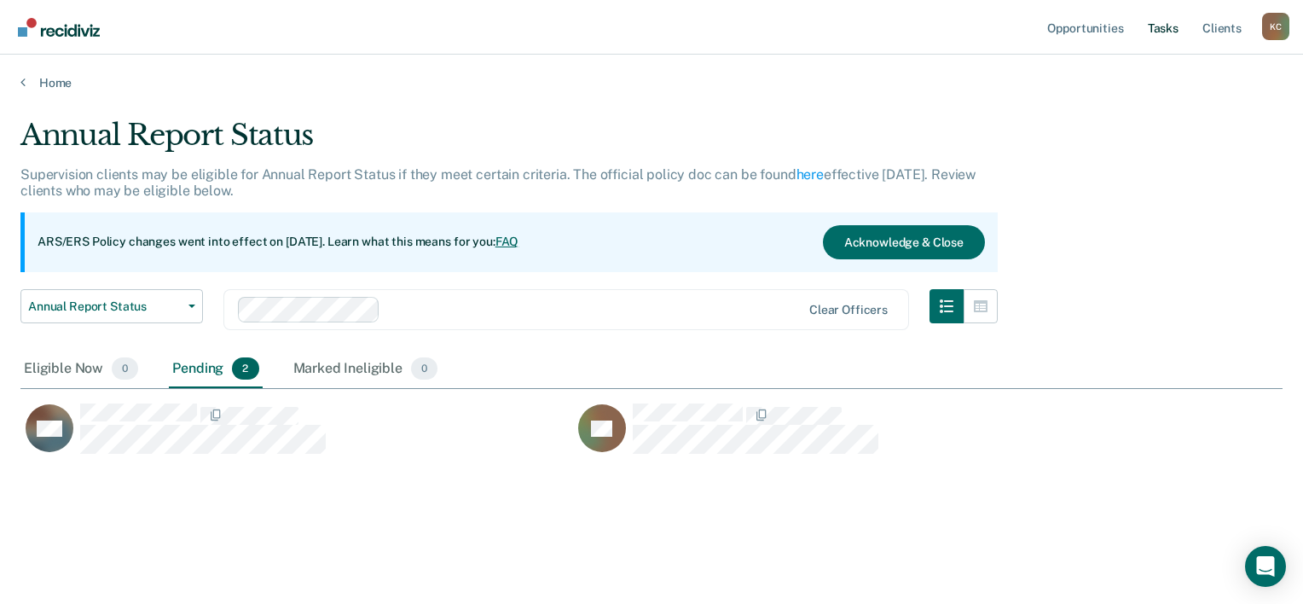
click at [1166, 26] on link "Tasks" at bounding box center [1163, 27] width 38 height 55
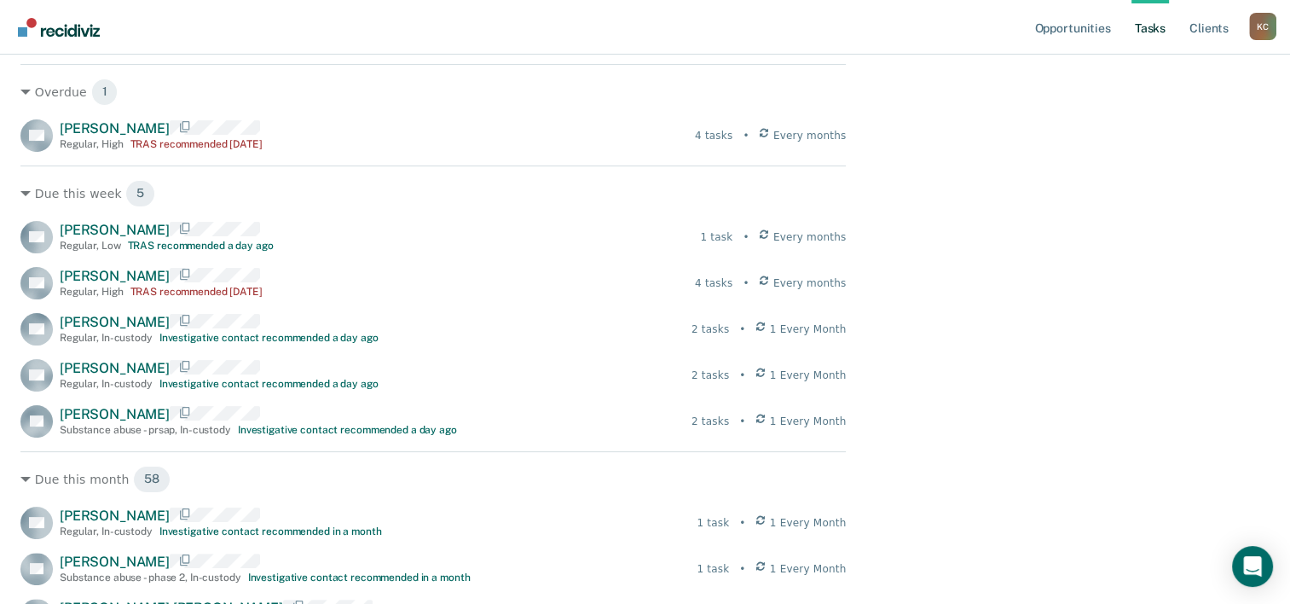
scroll to position [265, 0]
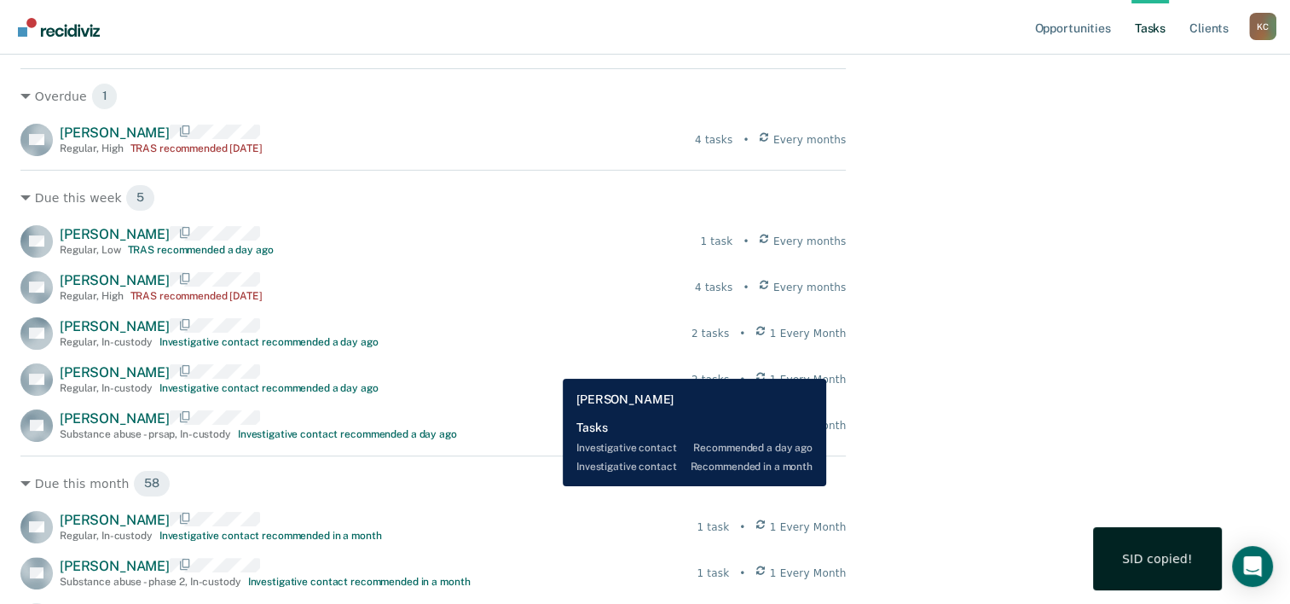
click at [550, 366] on div "RD [PERSON_NAME] Regular , In-custody Investigative contact recommended a day a…" at bounding box center [432, 379] width 825 height 32
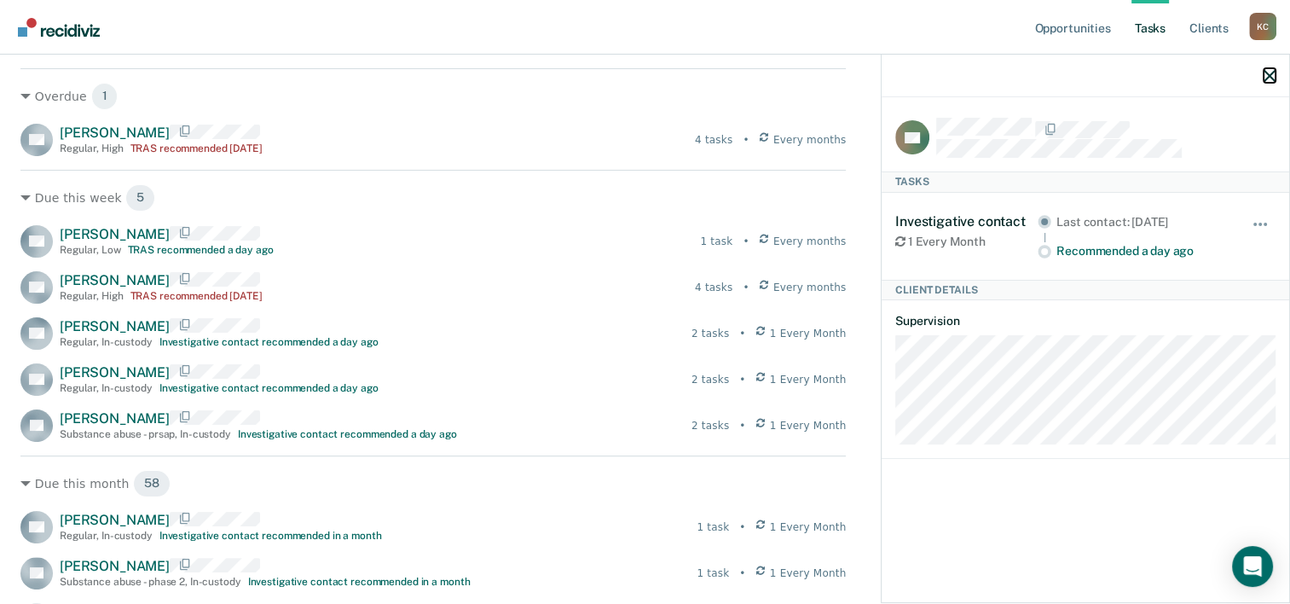
click at [1267, 81] on icon "button" at bounding box center [1270, 76] width 12 height 12
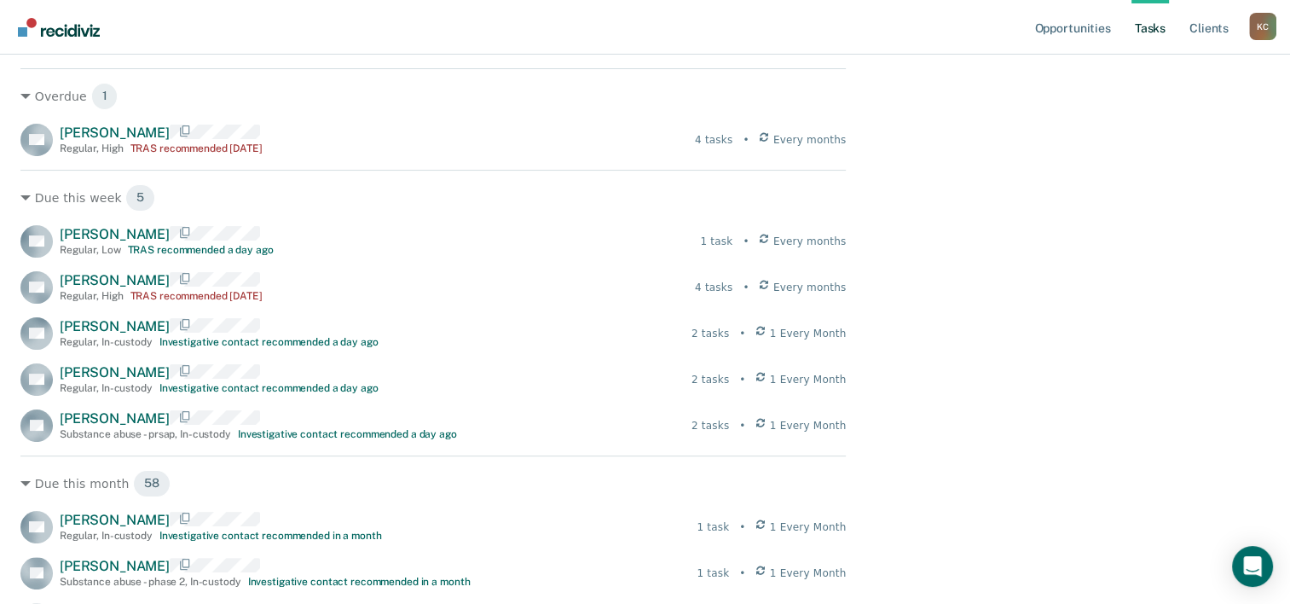
click at [1256, 32] on div "K C" at bounding box center [1262, 26] width 27 height 27
click at [1132, 113] on link "Log Out" at bounding box center [1194, 112] width 137 height 14
